Goal: Task Accomplishment & Management: Complete application form

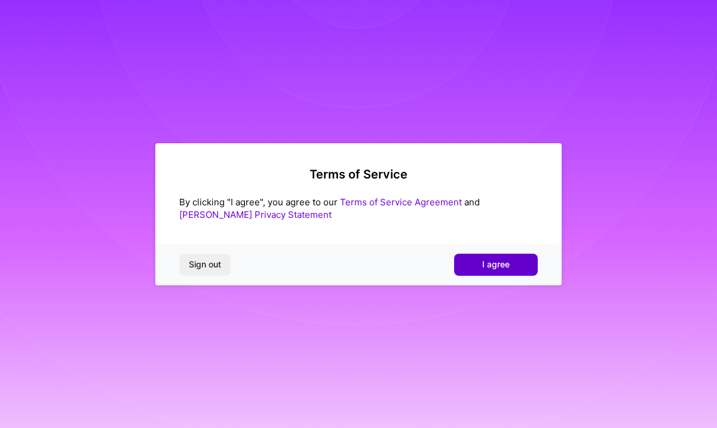
click at [497, 264] on span "I agree" at bounding box center [495, 265] width 27 height 12
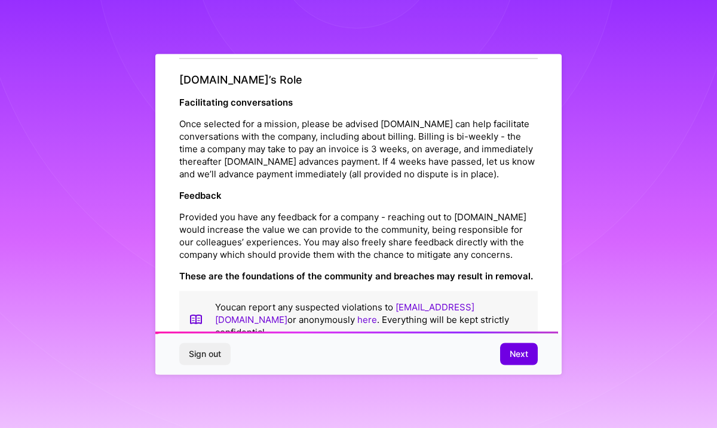
scroll to position [1322, 0]
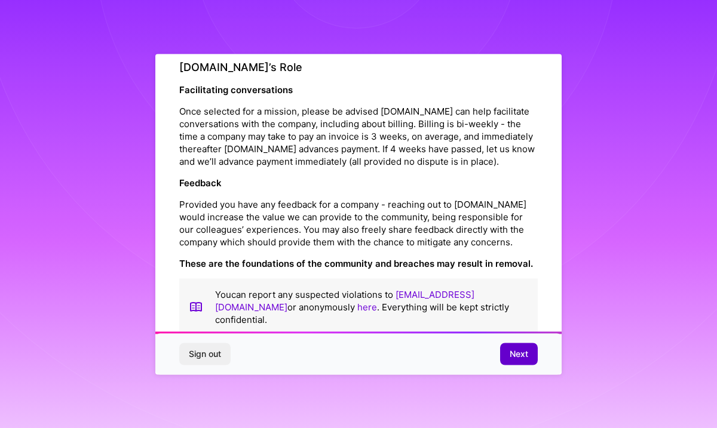
click at [516, 361] on button "Next" at bounding box center [519, 353] width 38 height 21
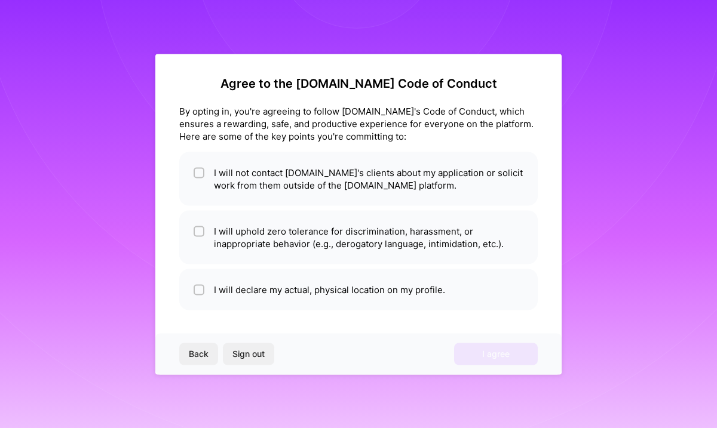
scroll to position [2, 0]
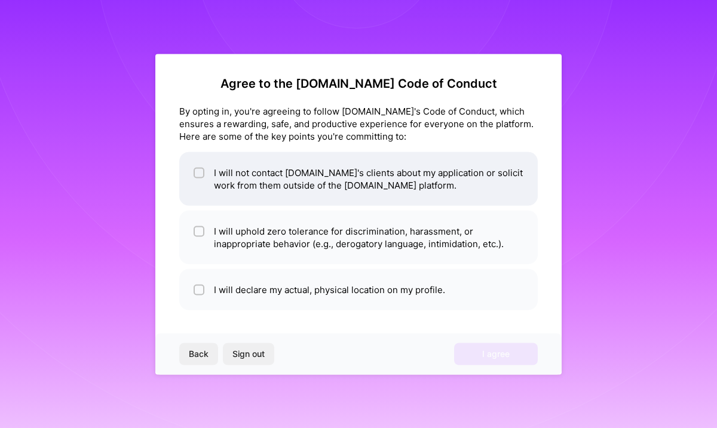
click at [423, 186] on li "I will not contact [DOMAIN_NAME]'s clients about my application or solicit work…" at bounding box center [358, 179] width 358 height 54
checkbox input "true"
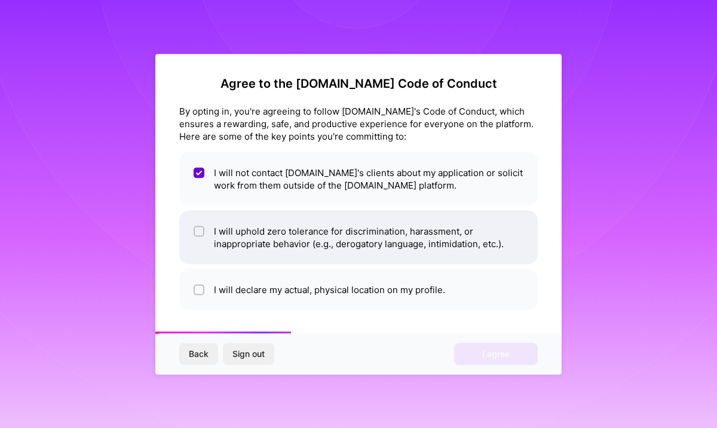
click at [360, 239] on li "I will uphold zero tolerance for discrimination, harassment, or inappropriate b…" at bounding box center [358, 237] width 358 height 54
checkbox input "true"
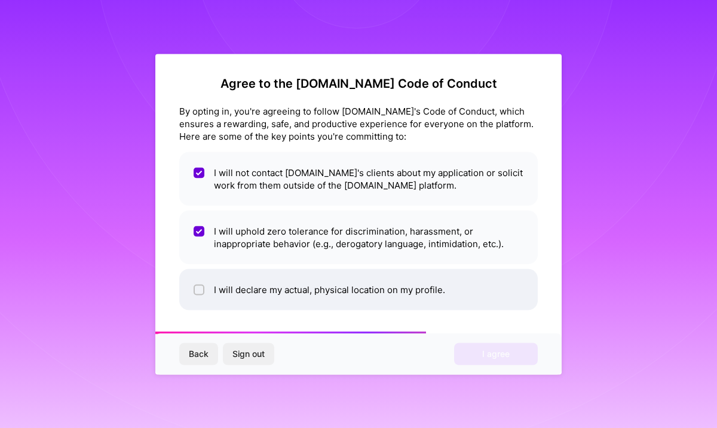
click at [350, 293] on li "I will declare my actual, physical location on my profile." at bounding box center [358, 289] width 358 height 41
checkbox input "true"
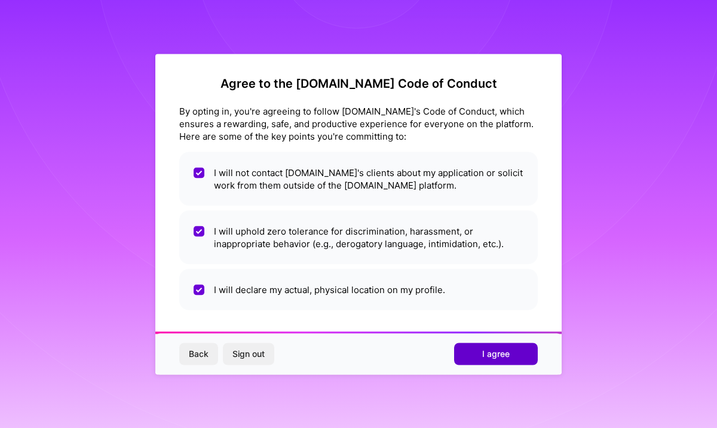
click at [517, 358] on button "I agree" at bounding box center [496, 353] width 84 height 21
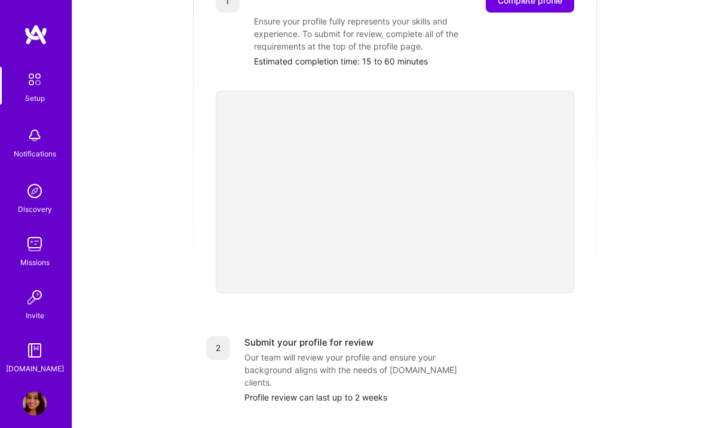
scroll to position [168, 0]
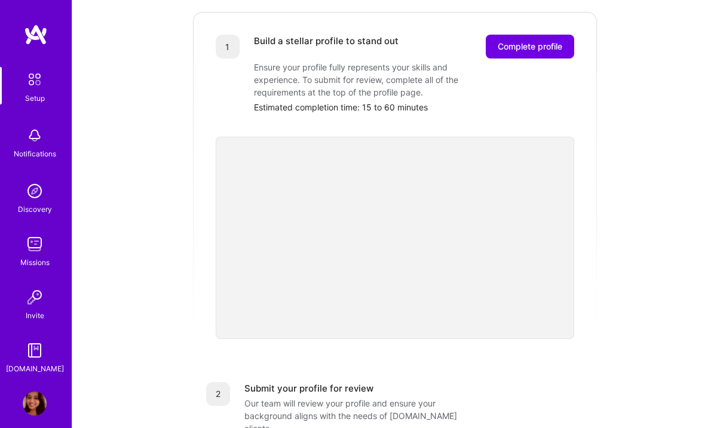
click at [33, 195] on img at bounding box center [35, 191] width 24 height 24
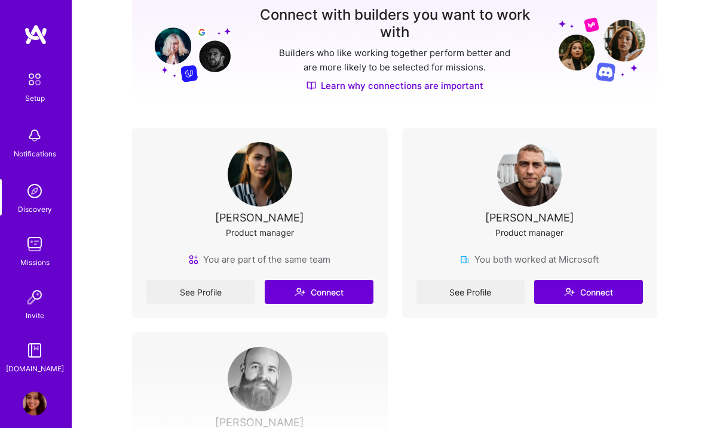
scroll to position [158, 0]
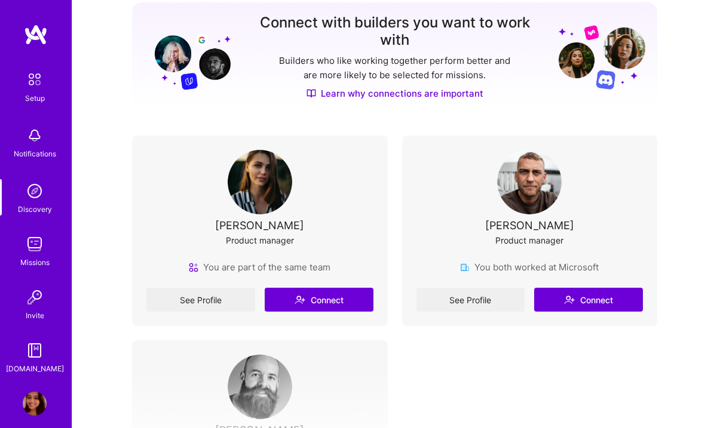
click at [33, 241] on img at bounding box center [35, 244] width 24 height 24
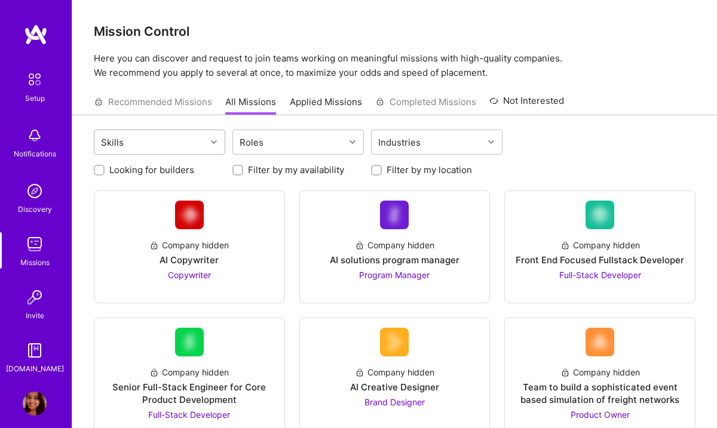
click at [201, 140] on div "Skills" at bounding box center [150, 142] width 112 height 24
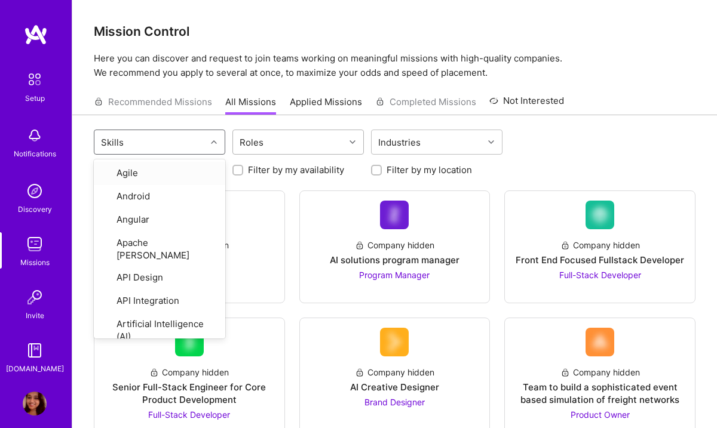
click at [302, 136] on div "Roles" at bounding box center [289, 142] width 112 height 24
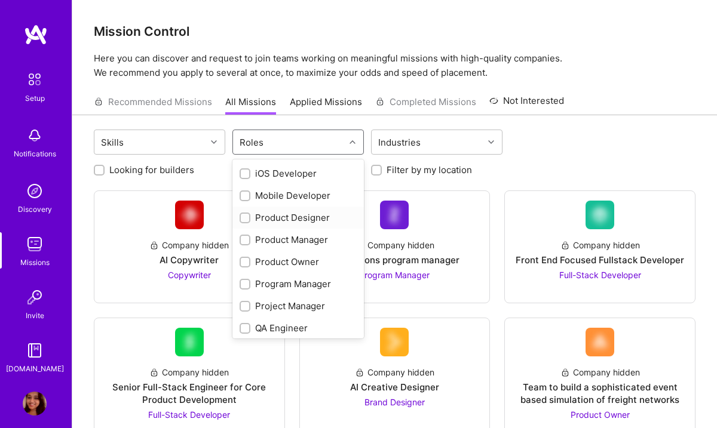
scroll to position [331, 0]
click at [309, 239] on div "Product Manager" at bounding box center [297, 239] width 117 height 13
checkbox input "true"
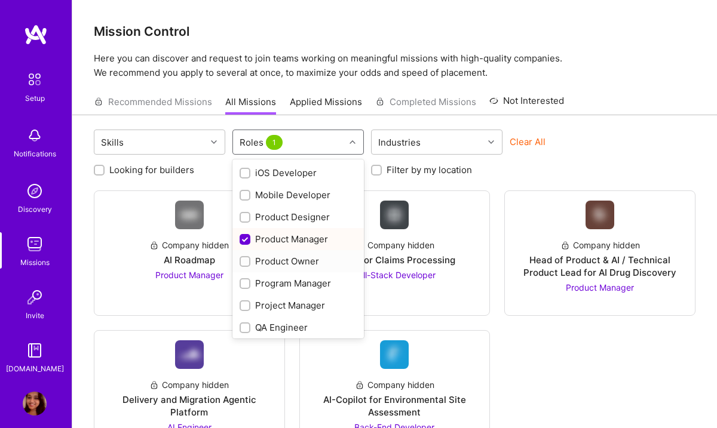
click at [298, 258] on div "Product Owner" at bounding box center [297, 261] width 117 height 13
checkbox input "true"
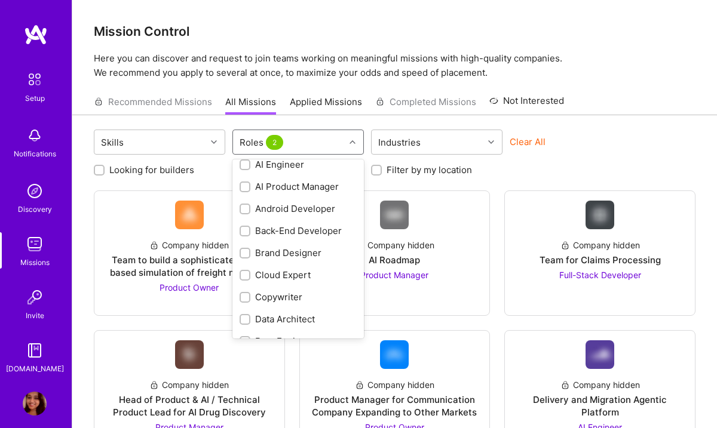
scroll to position [0, 0]
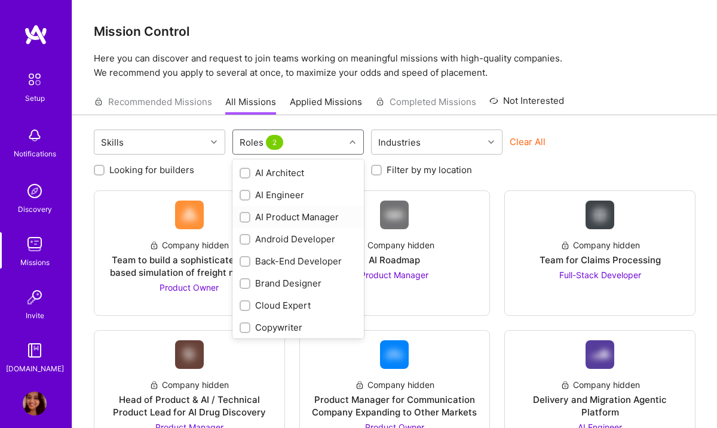
click at [303, 217] on div "AI Product Manager" at bounding box center [297, 217] width 117 height 13
checkbox input "true"
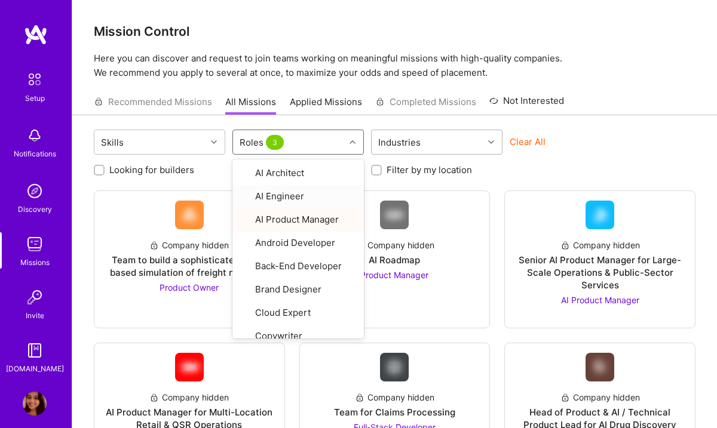
click at [497, 145] on div at bounding box center [492, 142] width 19 height 16
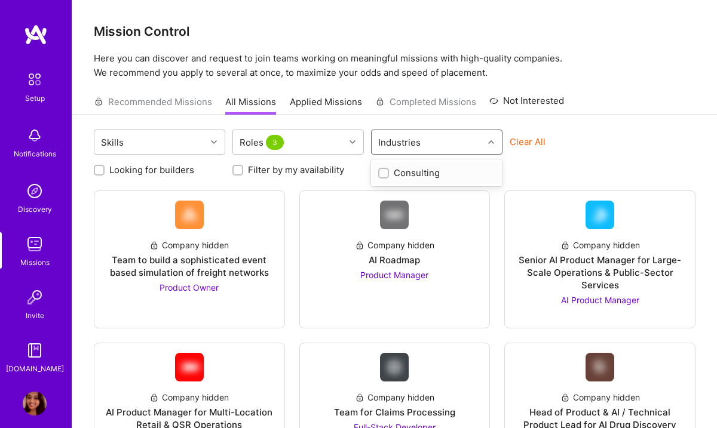
click at [491, 142] on icon at bounding box center [491, 142] width 6 height 6
